Goal: Task Accomplishment & Management: Complete application form

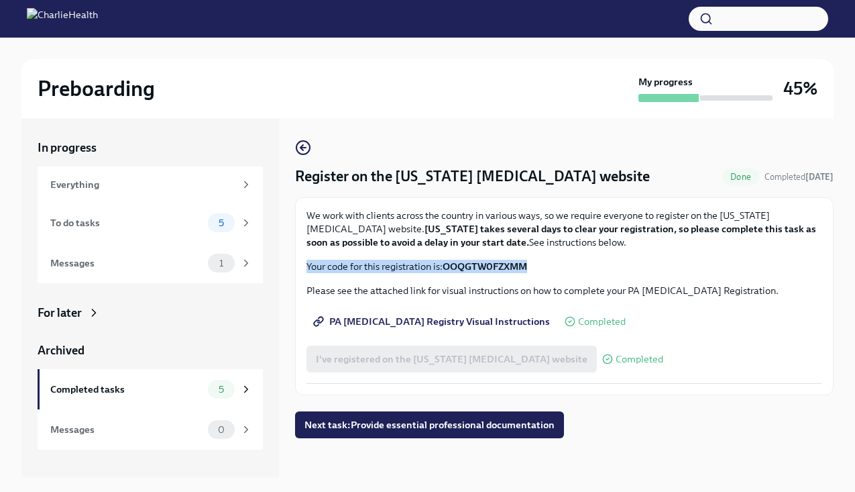
drag, startPoint x: 537, startPoint y: 265, endPoint x: 297, endPoint y: 271, distance: 240.3
click at [297, 271] on div "We work with clients across the country in various ways, so we require everyone…" at bounding box center [564, 296] width 539 height 198
copy p "Your code for this registration is: OOQGTW0FZXMM"
click at [333, 421] on span "Next task : Provide essential professional documentation" at bounding box center [430, 424] width 250 height 13
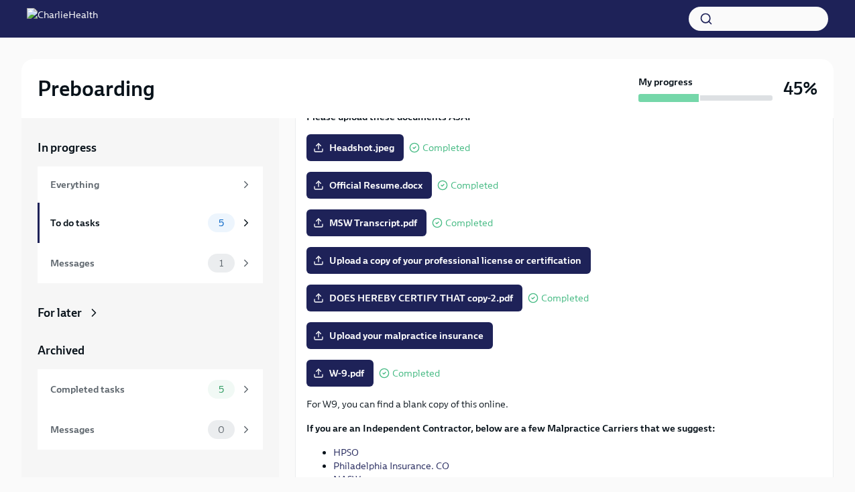
scroll to position [148, 0]
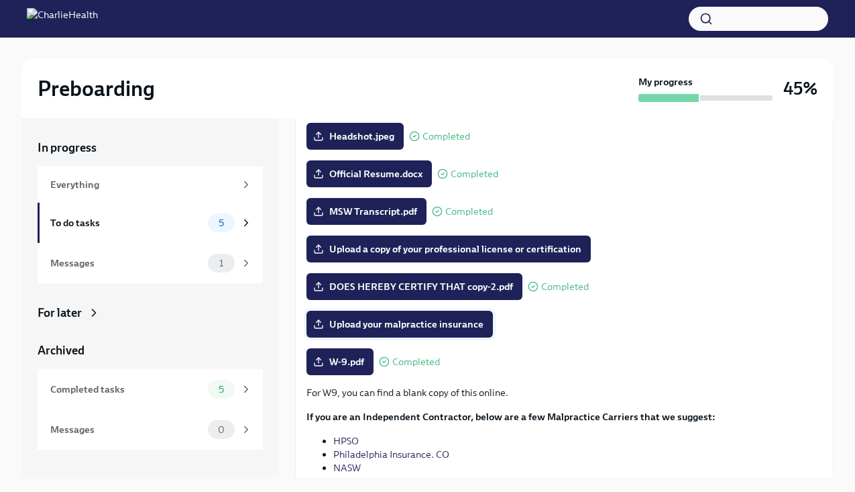
click at [428, 324] on span "Upload your malpractice insurance" at bounding box center [400, 323] width 168 height 13
click at [0, 0] on input "Upload your malpractice insurance" at bounding box center [0, 0] width 0 height 0
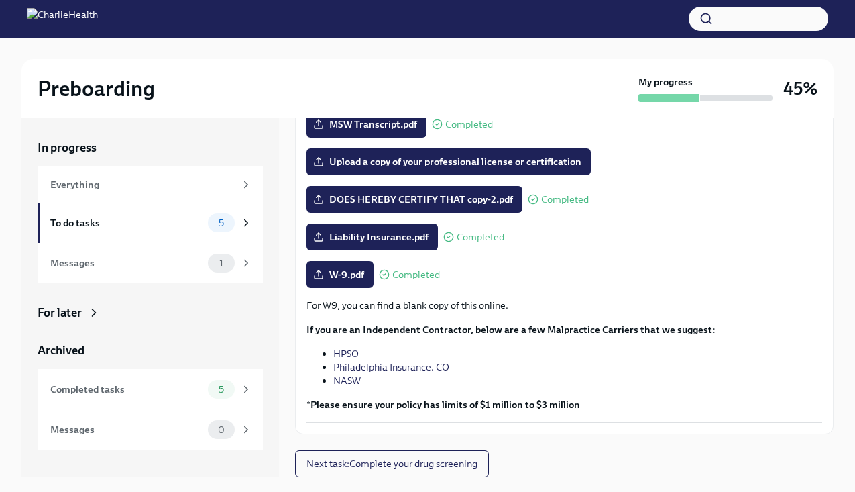
scroll to position [235, 0]
click at [456, 461] on span "Next task : Complete your drug screening" at bounding box center [392, 463] width 171 height 13
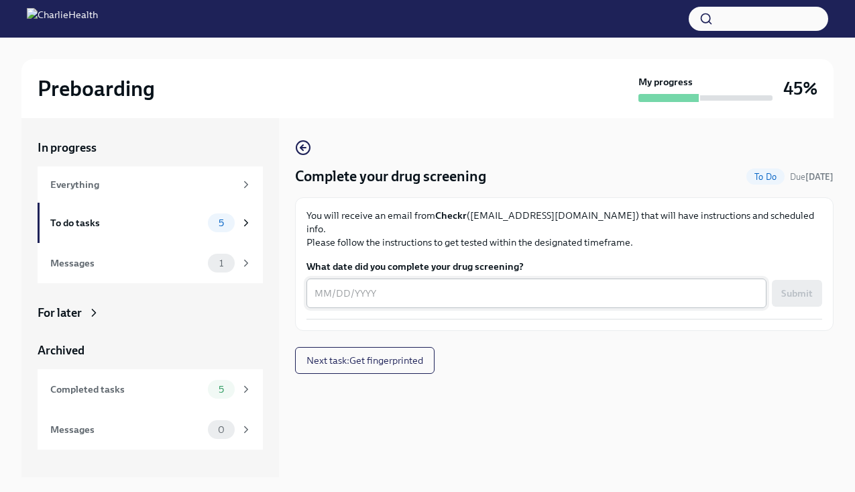
click at [426, 285] on textarea "What date did you complete your drug screening?" at bounding box center [537, 293] width 444 height 16
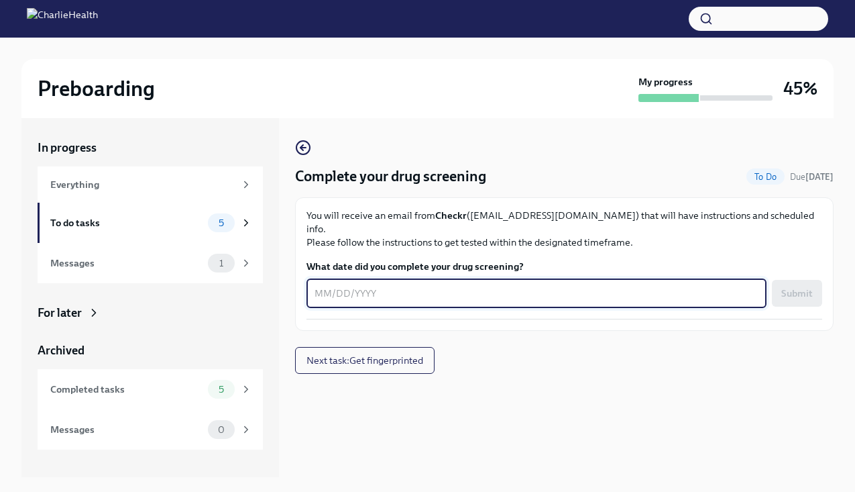
type textarea "0"
type textarea "[DATE]"
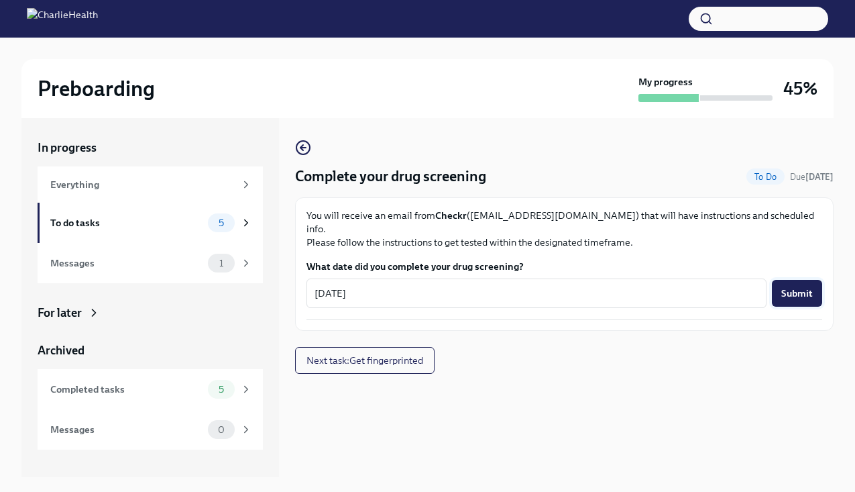
click at [794, 286] on span "Submit" at bounding box center [798, 292] width 32 height 13
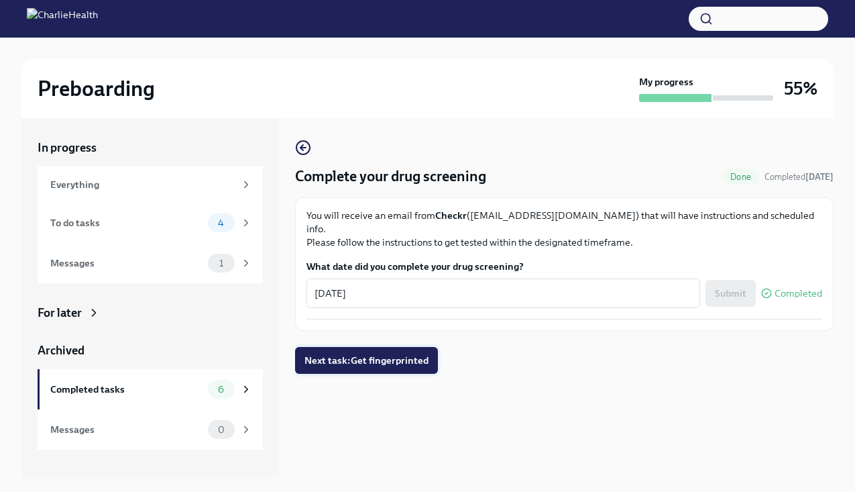
click at [427, 354] on span "Next task : Get fingerprinted" at bounding box center [367, 360] width 124 height 13
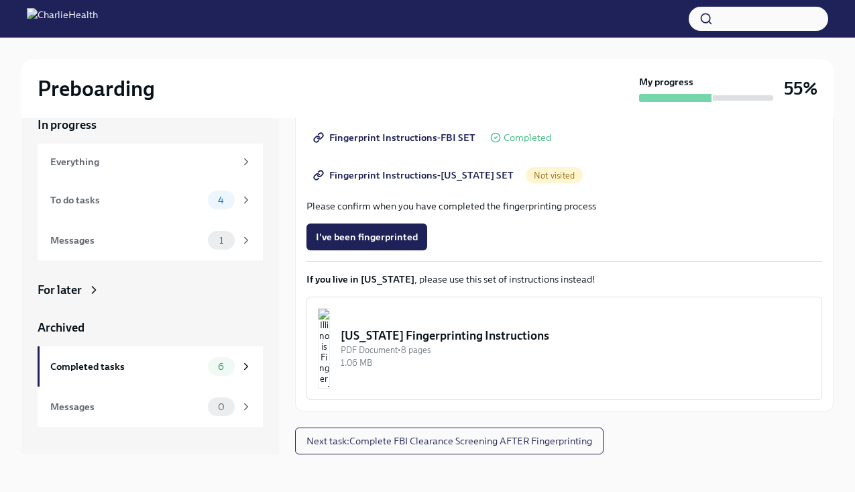
scroll to position [23, 0]
